Goal: Navigation & Orientation: Find specific page/section

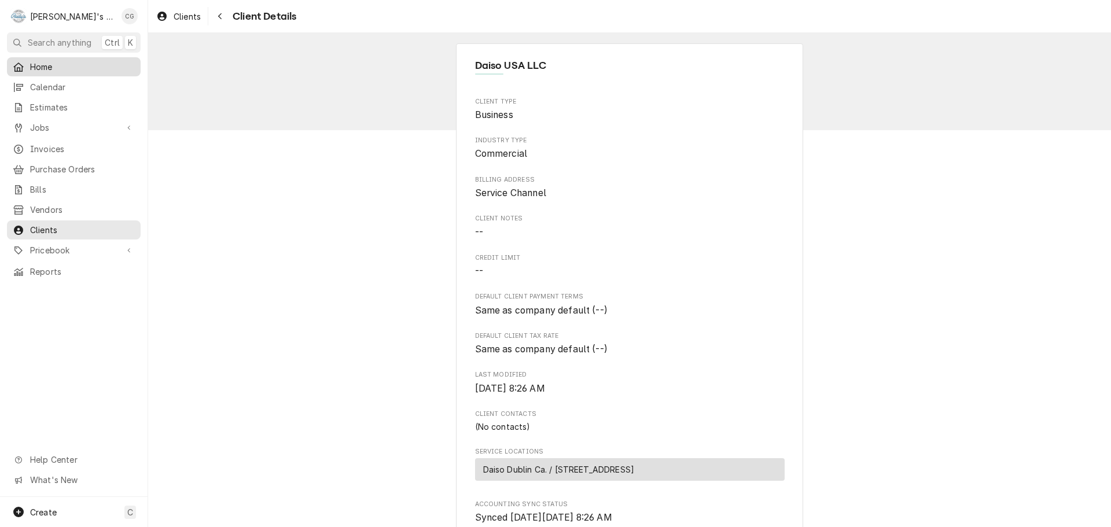
click at [64, 68] on span "Home" at bounding box center [82, 67] width 105 height 12
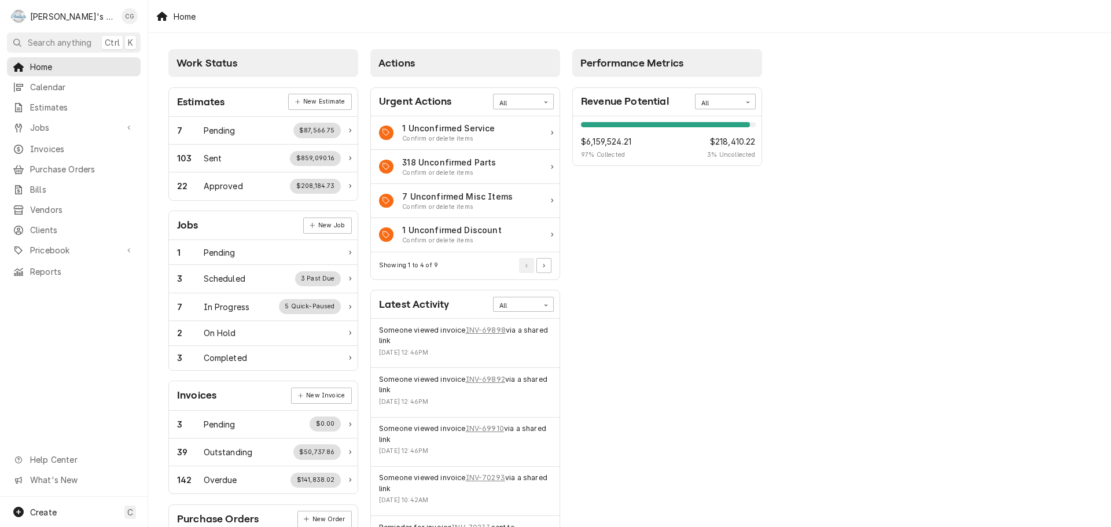
click at [706, 351] on div "Performance Metrics Revenue Potential All 97% $6,159,524.21 97 % Collected $218…" at bounding box center [667, 418] width 202 height 751
click at [211, 354] on div "Completed" at bounding box center [225, 358] width 43 height 12
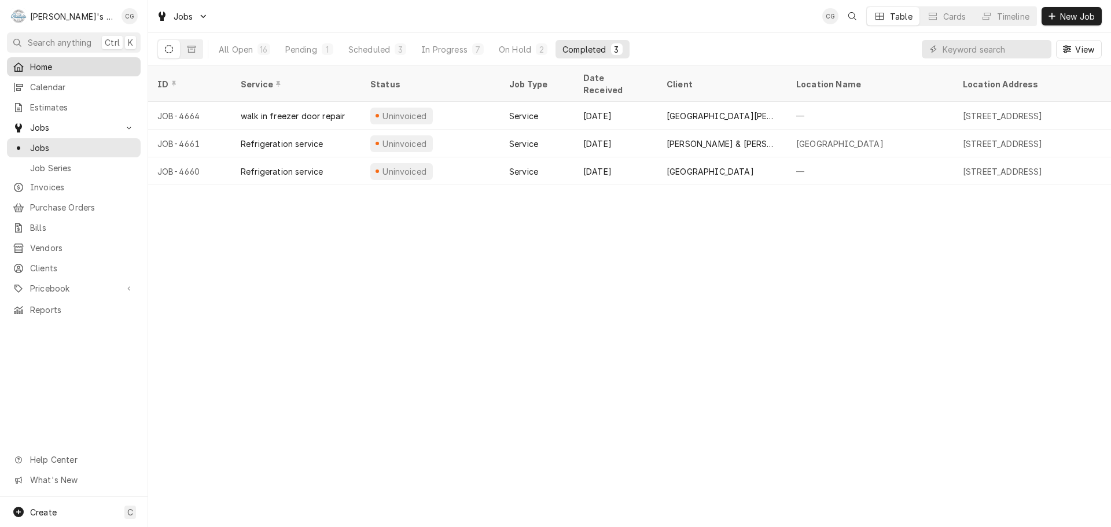
click at [91, 67] on span "Home" at bounding box center [82, 67] width 105 height 12
